Goal: Task Accomplishment & Management: Manage account settings

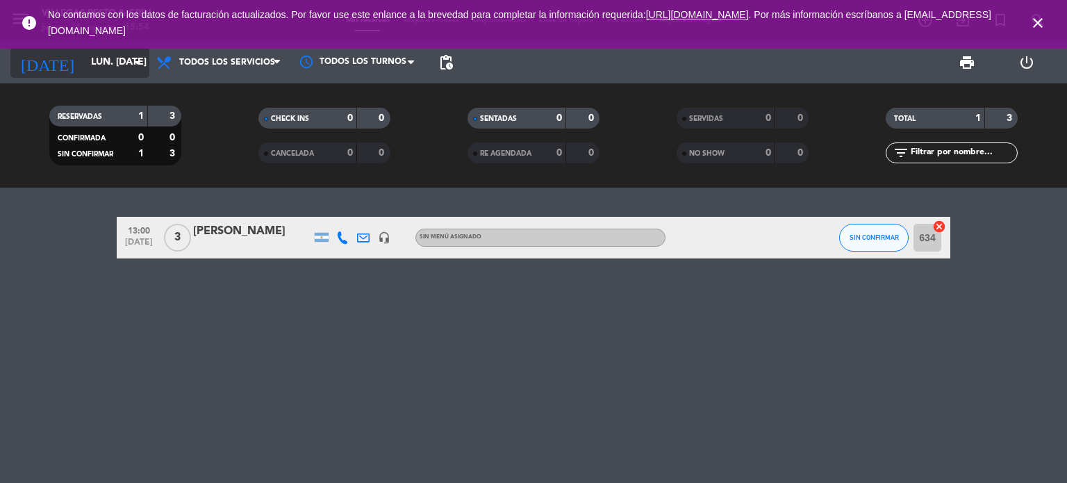
click at [84, 66] on input "lun. [DATE]" at bounding box center [150, 62] width 132 height 25
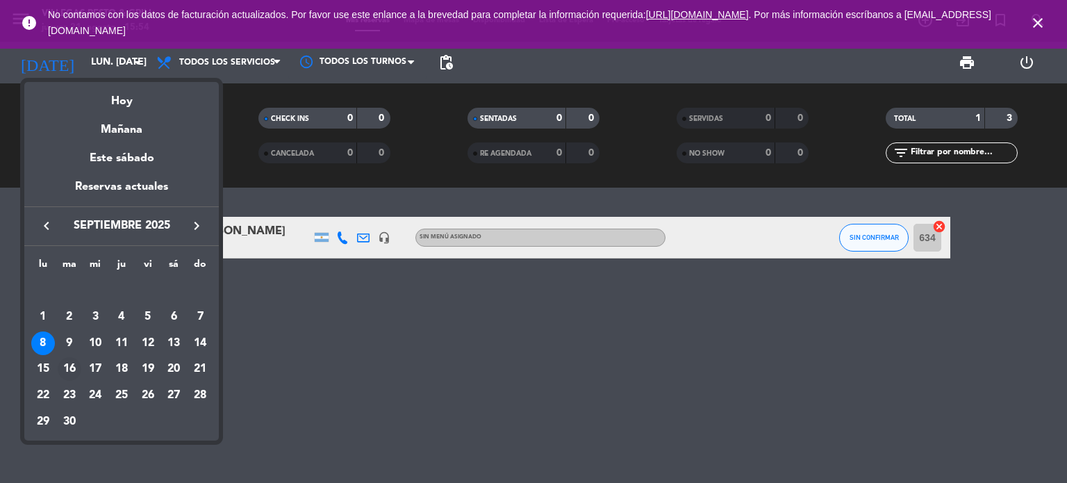
click at [69, 364] on div "16" at bounding box center [70, 369] width 24 height 24
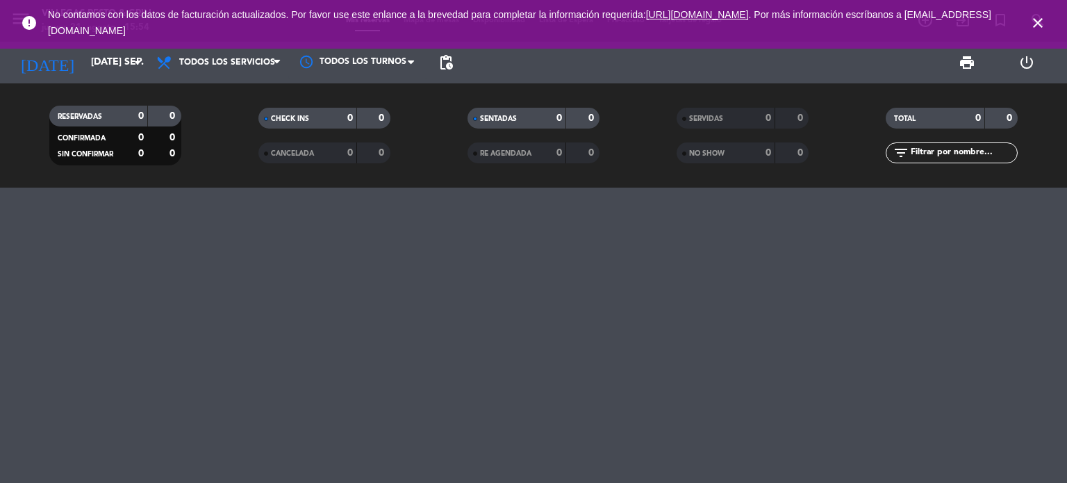
click at [1039, 19] on icon "close" at bounding box center [1038, 23] width 17 height 17
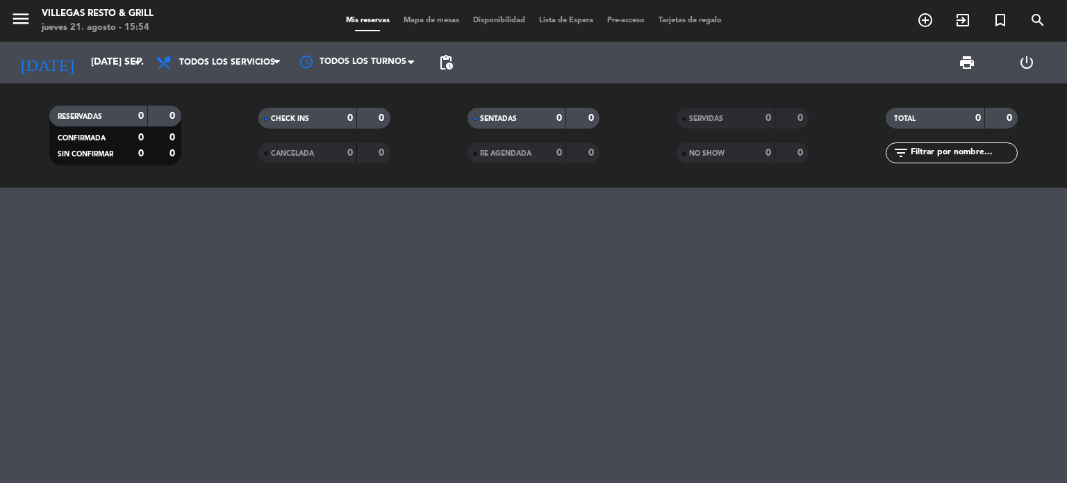
click at [588, 117] on strong "0" at bounding box center [592, 118] width 8 height 10
click at [525, 255] on div at bounding box center [533, 335] width 1067 height 295
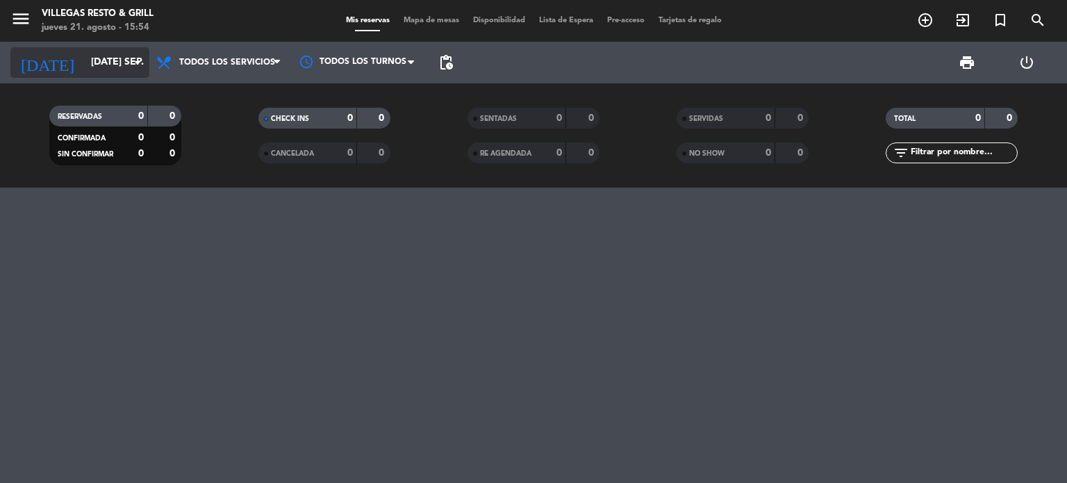
click at [86, 49] on div "[DATE] [DATE] sep. arrow_drop_down" at bounding box center [79, 62] width 139 height 31
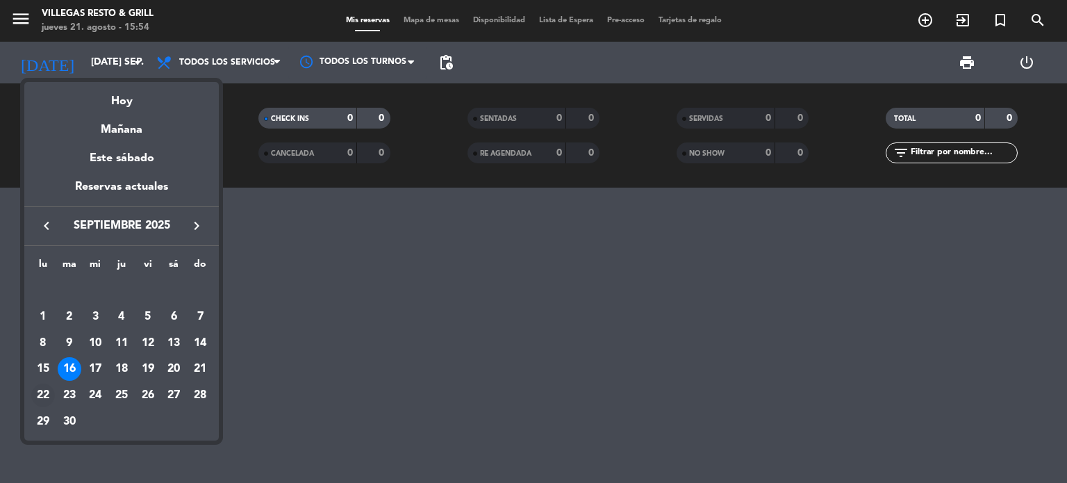
click at [42, 393] on div "22" at bounding box center [43, 396] width 24 height 24
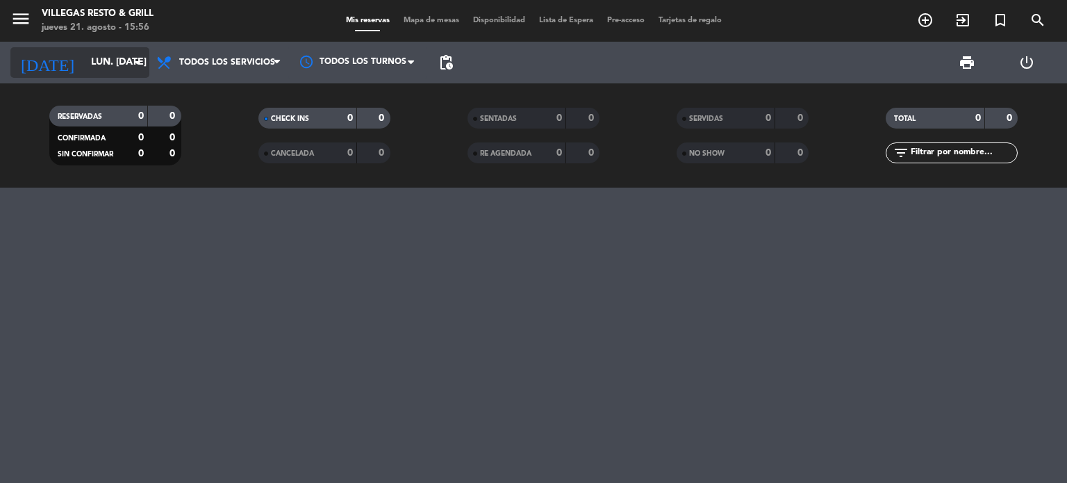
click at [97, 60] on input "lun. [DATE]" at bounding box center [150, 62] width 132 height 25
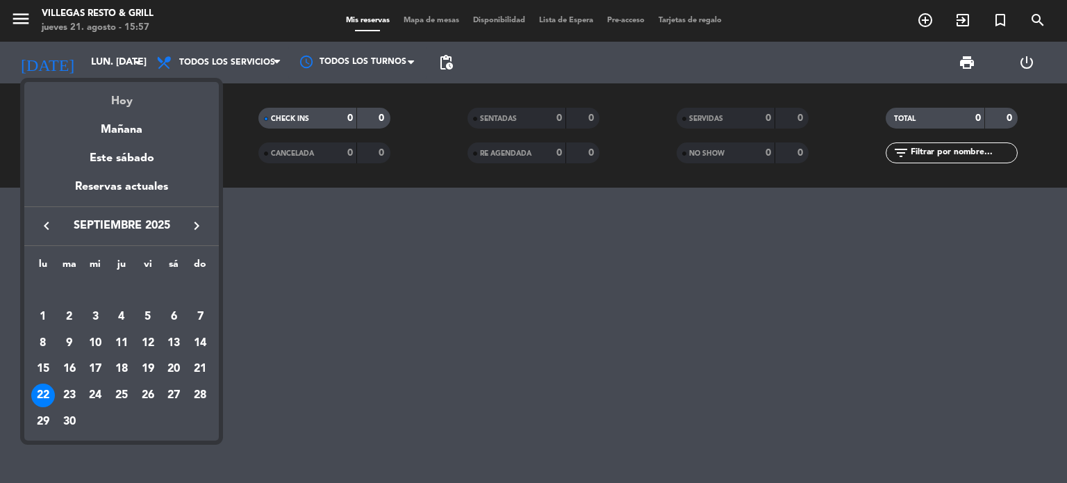
click at [120, 99] on div "Hoy" at bounding box center [121, 96] width 195 height 28
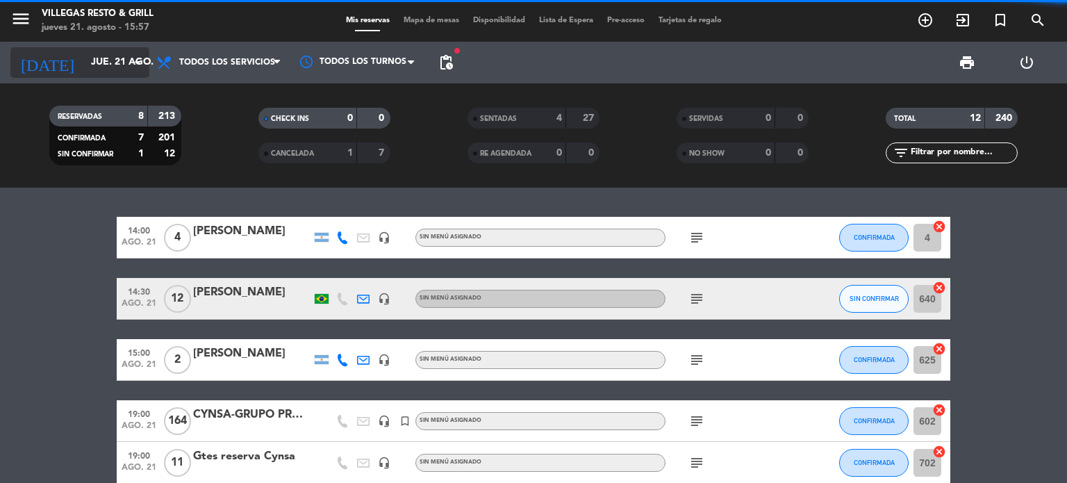
click at [104, 60] on input "jue. 21 ago." at bounding box center [150, 62] width 132 height 25
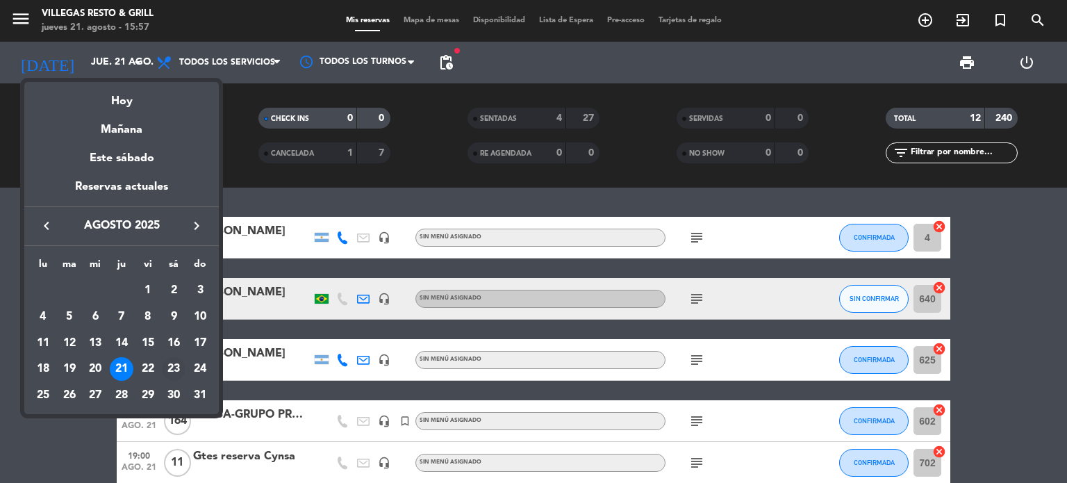
click at [167, 370] on div "23" at bounding box center [174, 369] width 24 height 24
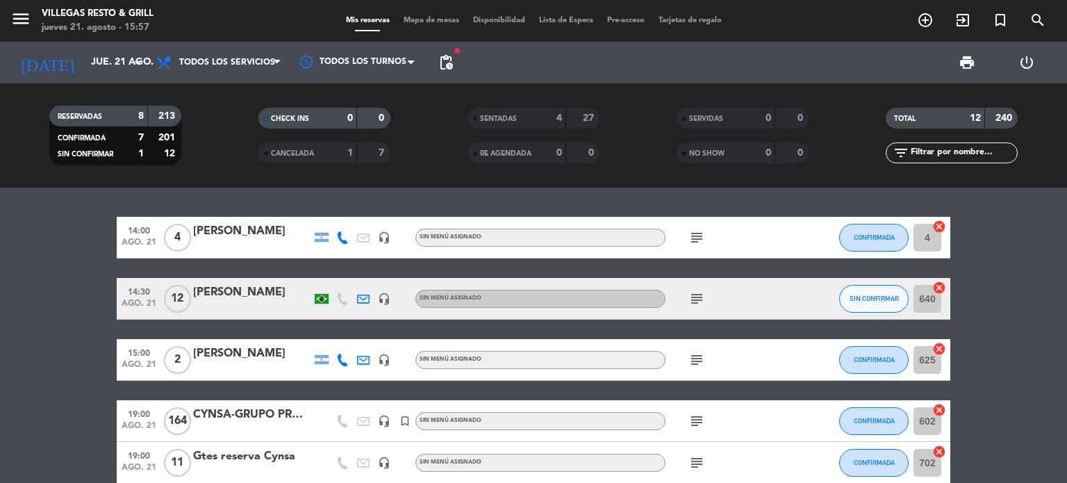
type input "sáb. 23 ago."
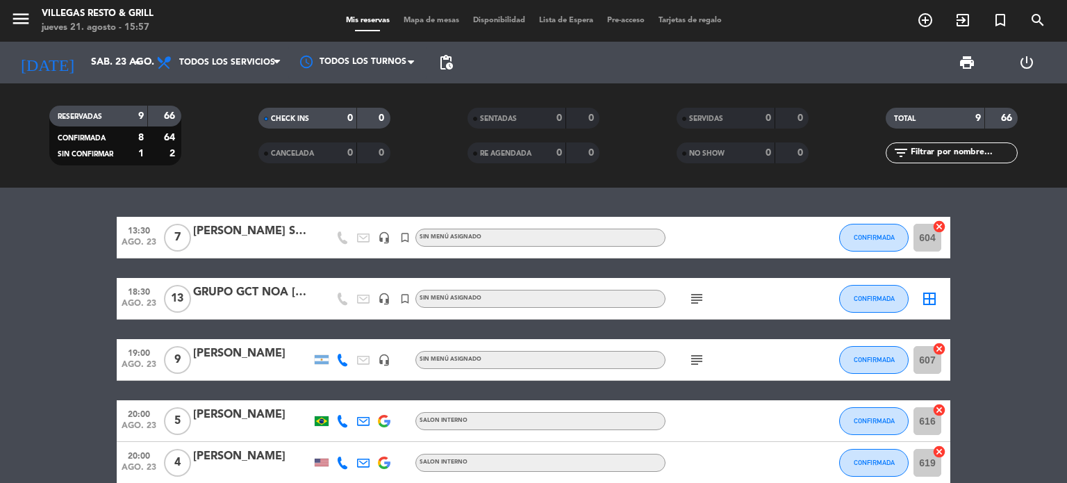
click at [222, 291] on div "GRUPO GCT NOA [DATE]" at bounding box center [252, 292] width 118 height 18
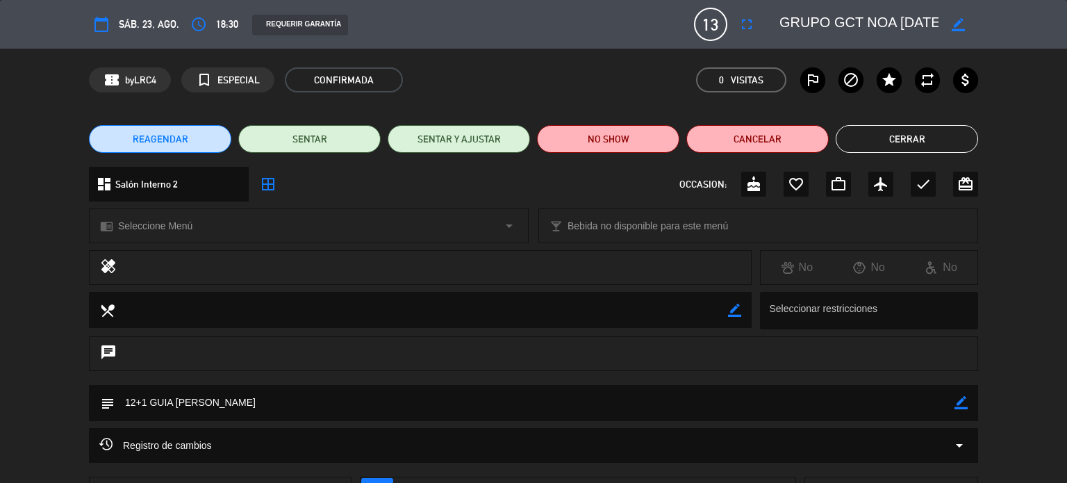
click at [959, 21] on icon "border_color" at bounding box center [958, 24] width 13 height 13
click at [955, 26] on icon at bounding box center [958, 24] width 13 height 13
click at [737, 19] on button "fullscreen" at bounding box center [746, 24] width 25 height 25
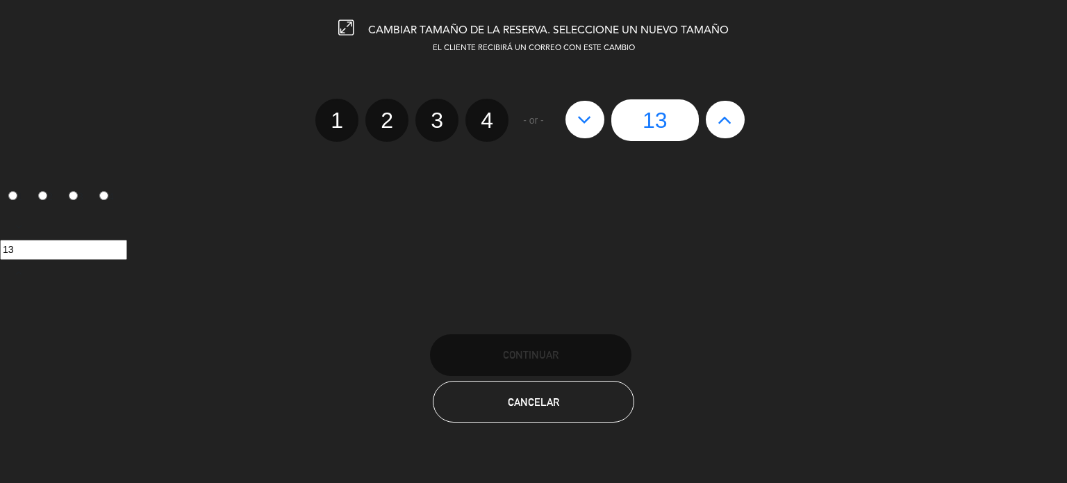
click at [589, 123] on icon at bounding box center [584, 119] width 15 height 22
type input "12"
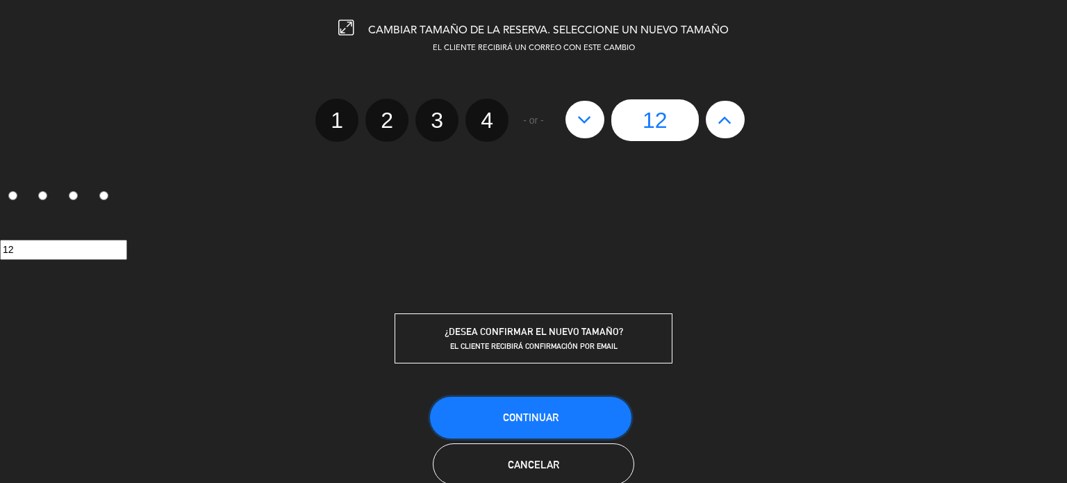
click at [511, 400] on button "Continuar" at bounding box center [530, 418] width 201 height 42
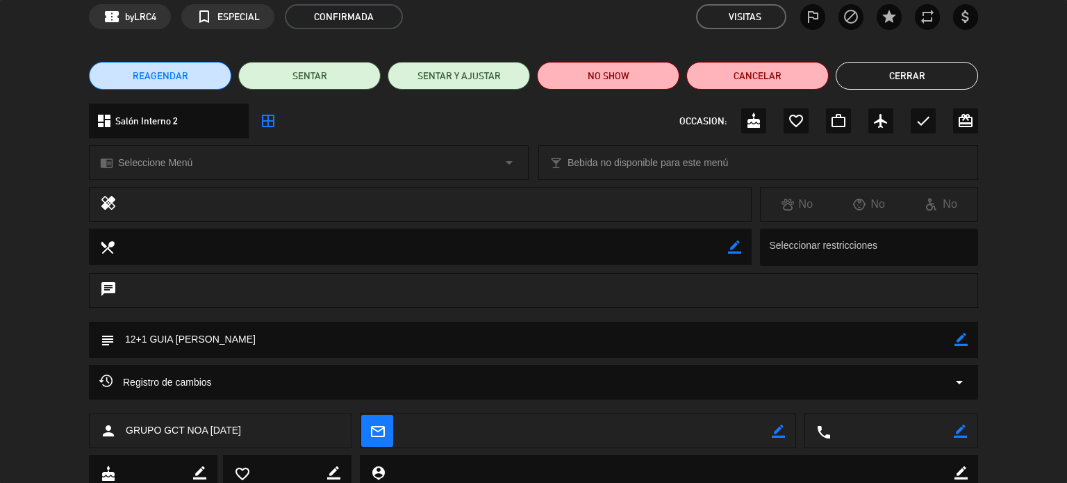
scroll to position [112, 0]
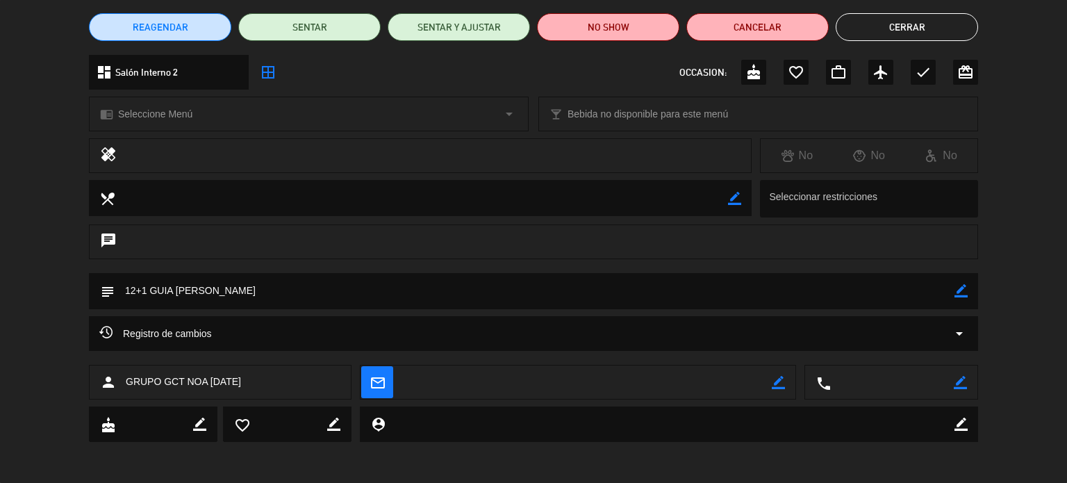
click at [888, 17] on button "Cerrar" at bounding box center [907, 27] width 142 height 28
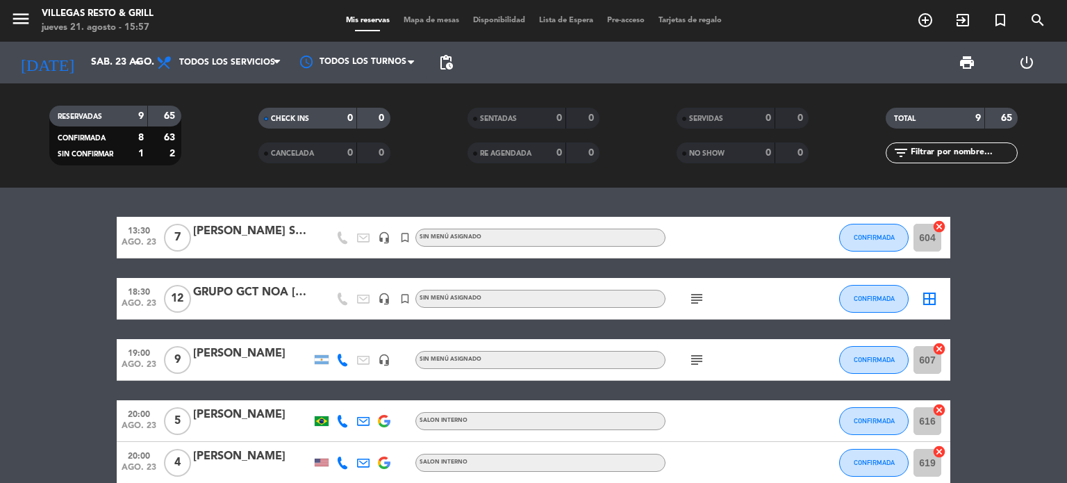
click at [275, 304] on div at bounding box center [252, 307] width 118 height 11
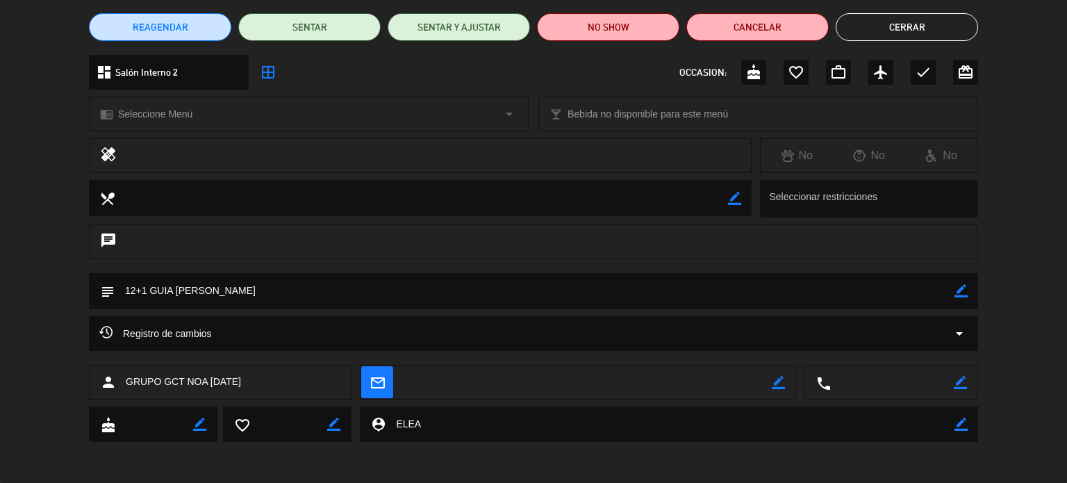
click at [961, 293] on icon "border_color" at bounding box center [961, 290] width 13 height 13
click at [138, 291] on textarea at bounding box center [535, 290] width 840 height 35
type textarea "11+1 GUIA [PERSON_NAME]"
click at [964, 288] on icon at bounding box center [961, 290] width 13 height 13
click at [899, 26] on button "Cerrar" at bounding box center [907, 27] width 142 height 28
